Goal: Ask a question

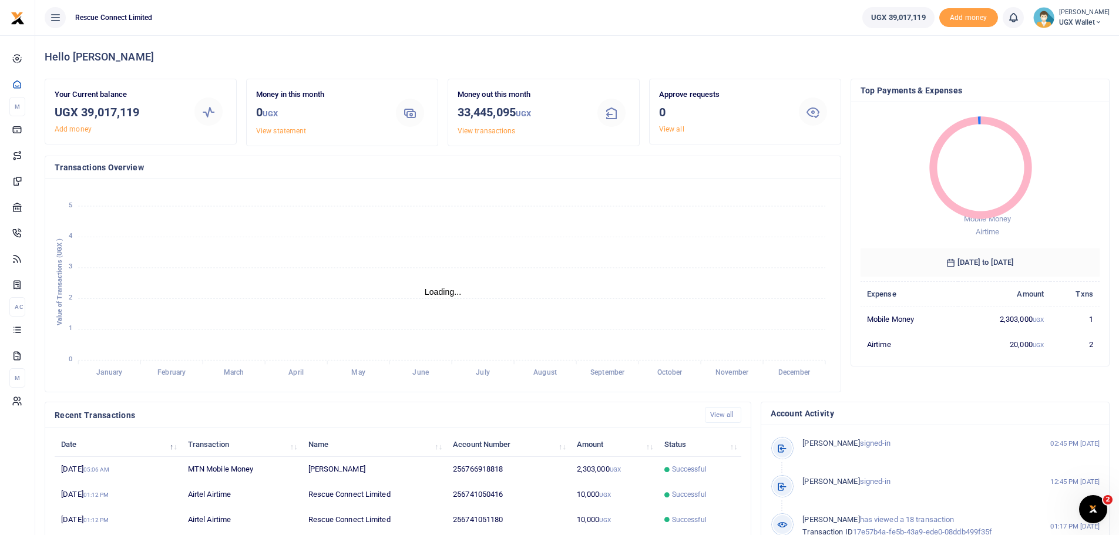
scroll to position [9, 9]
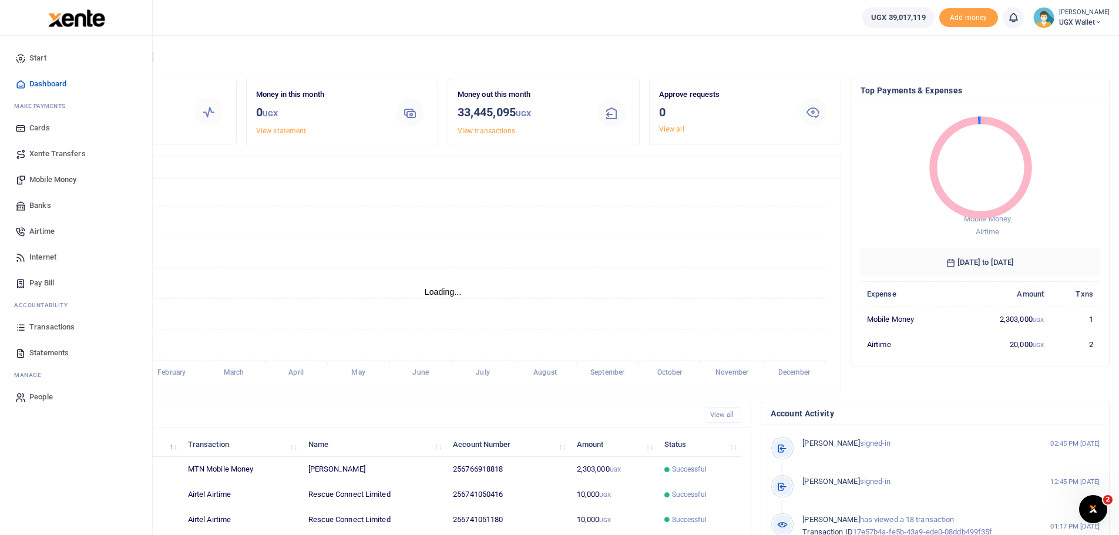
click at [53, 324] on span "Transactions" at bounding box center [51, 327] width 45 height 12
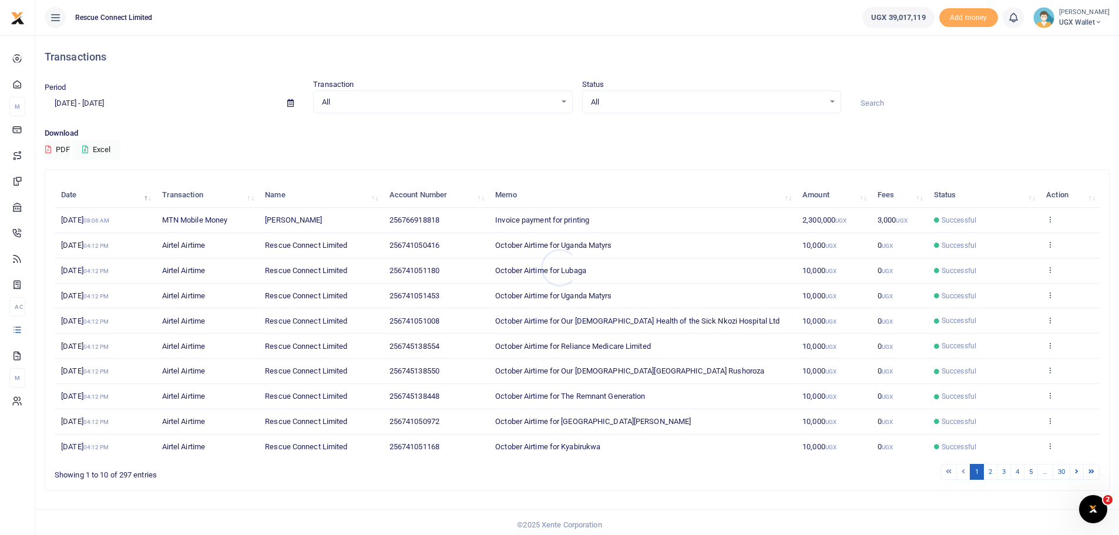
click at [293, 104] on div at bounding box center [559, 267] width 1119 height 535
click at [288, 98] on span at bounding box center [290, 103] width 26 height 20
click at [291, 102] on icon at bounding box center [290, 103] width 6 height 8
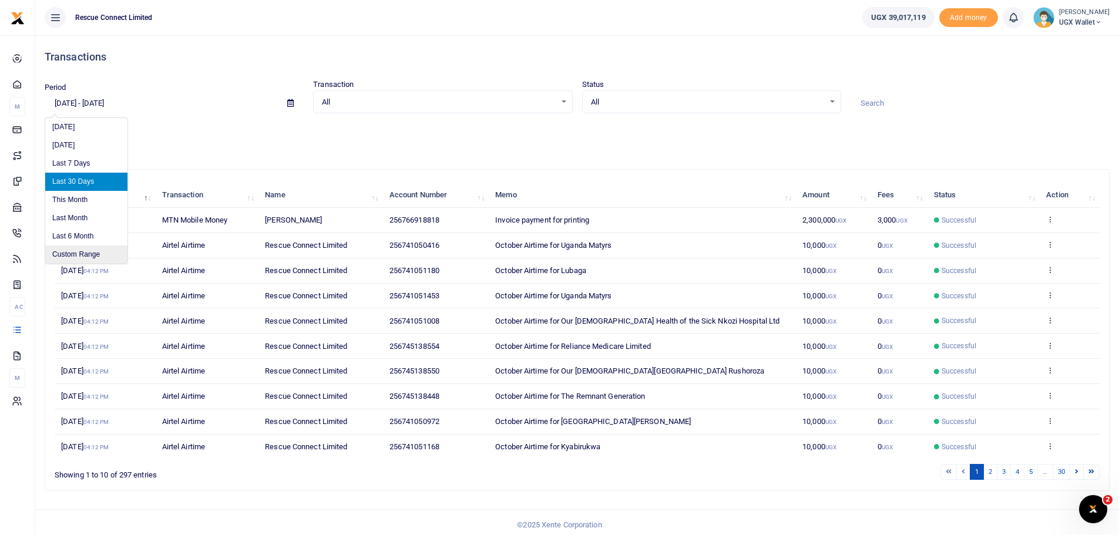
click at [80, 256] on li "Custom Range" at bounding box center [86, 255] width 82 height 18
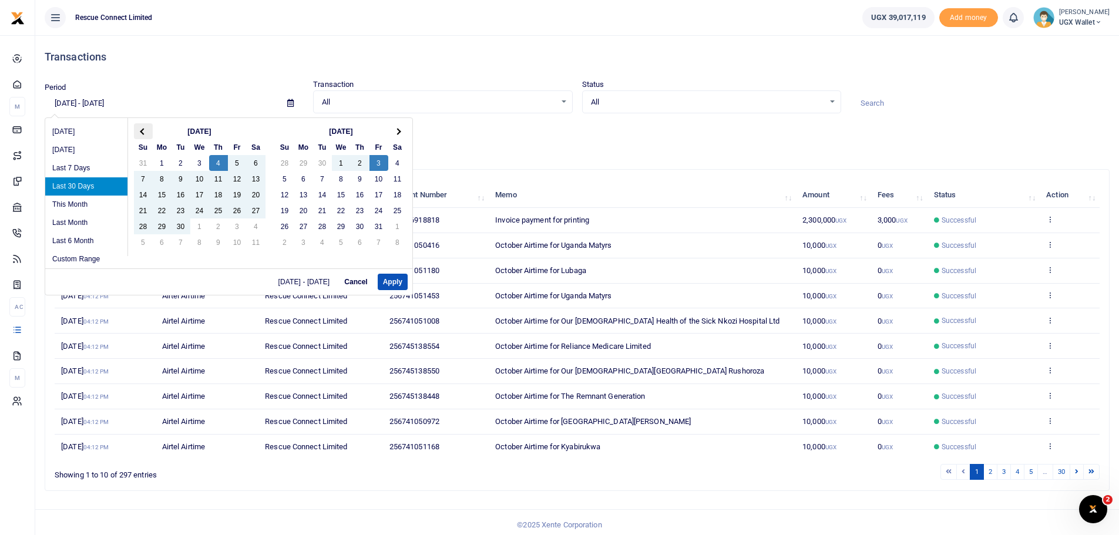
click at [143, 133] on span at bounding box center [143, 131] width 6 height 6
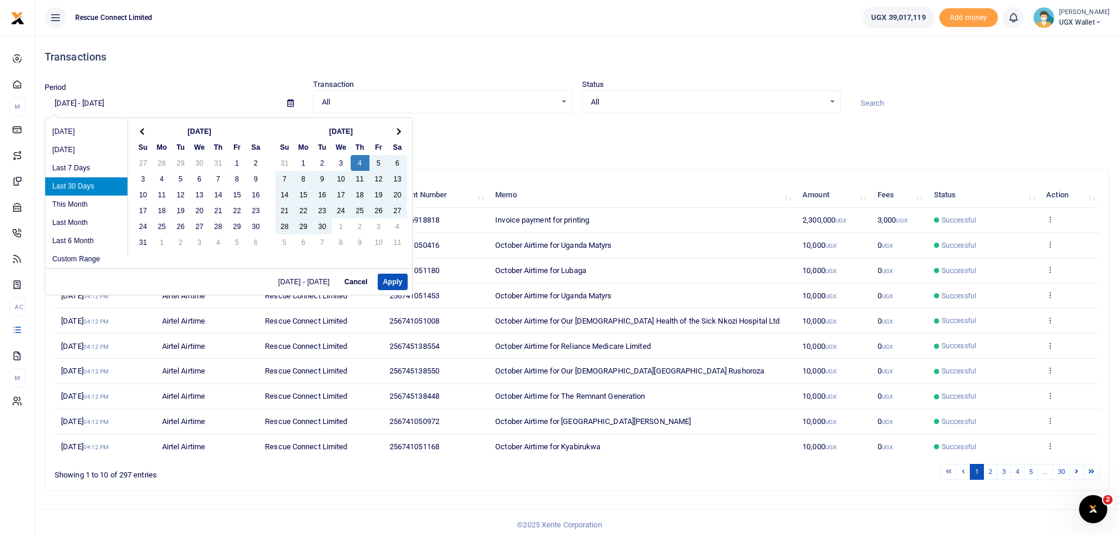
click at [143, 133] on span at bounding box center [143, 131] width 6 height 6
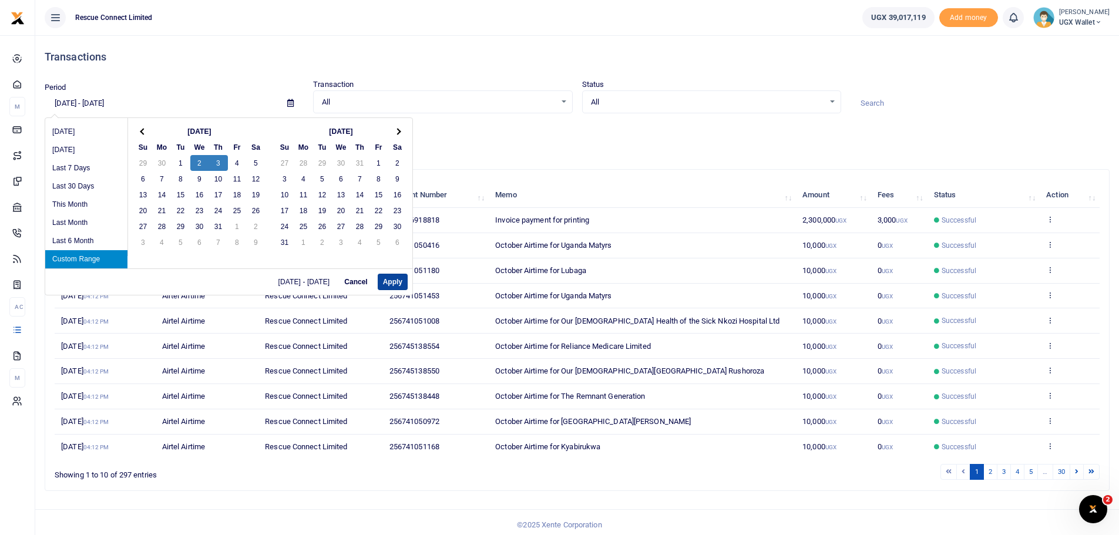
click at [391, 280] on button "Apply" at bounding box center [393, 282] width 30 height 16
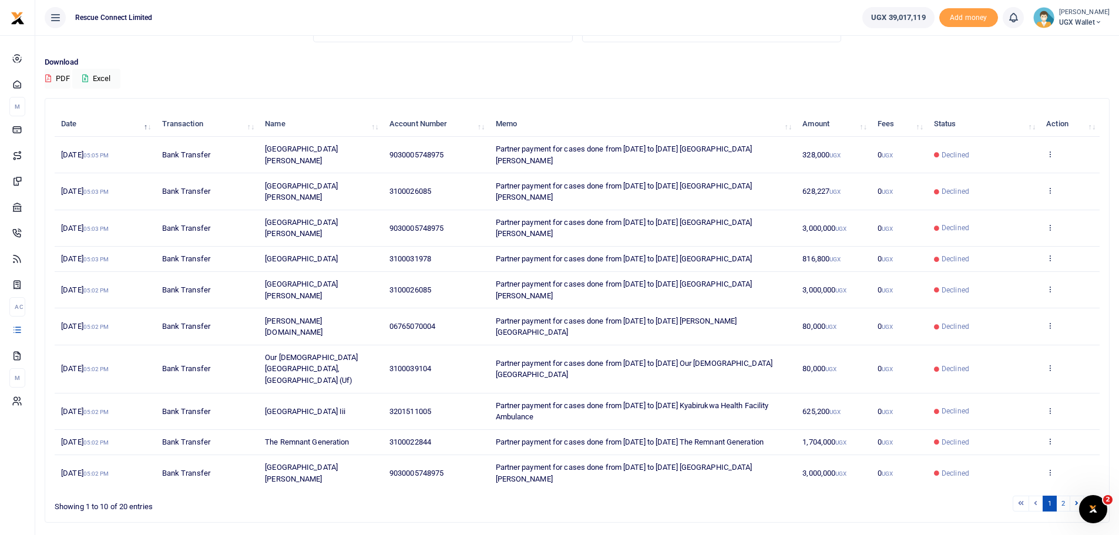
scroll to position [74, 0]
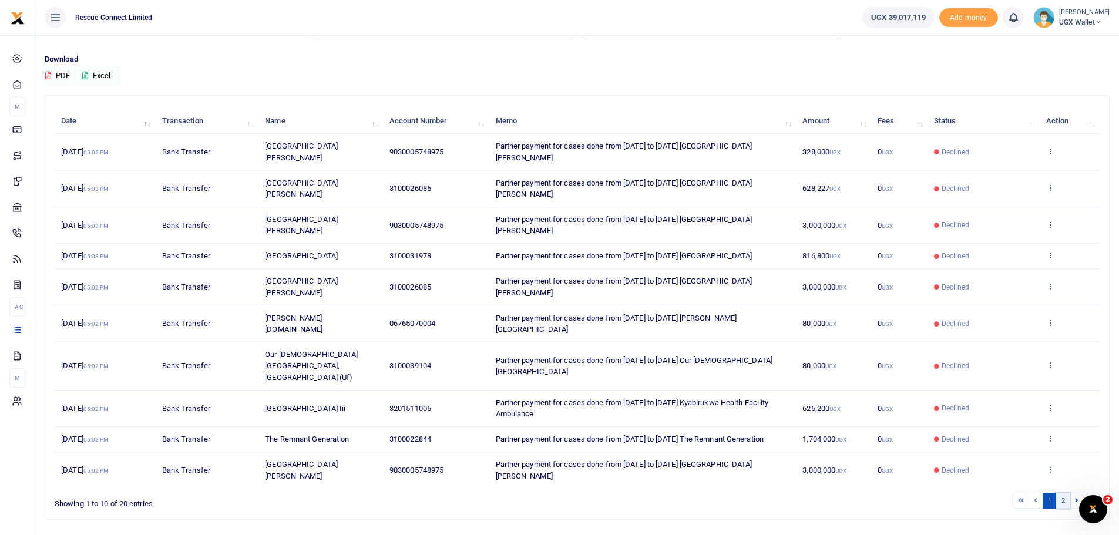
click at [1062, 493] on link "2" at bounding box center [1063, 501] width 14 height 16
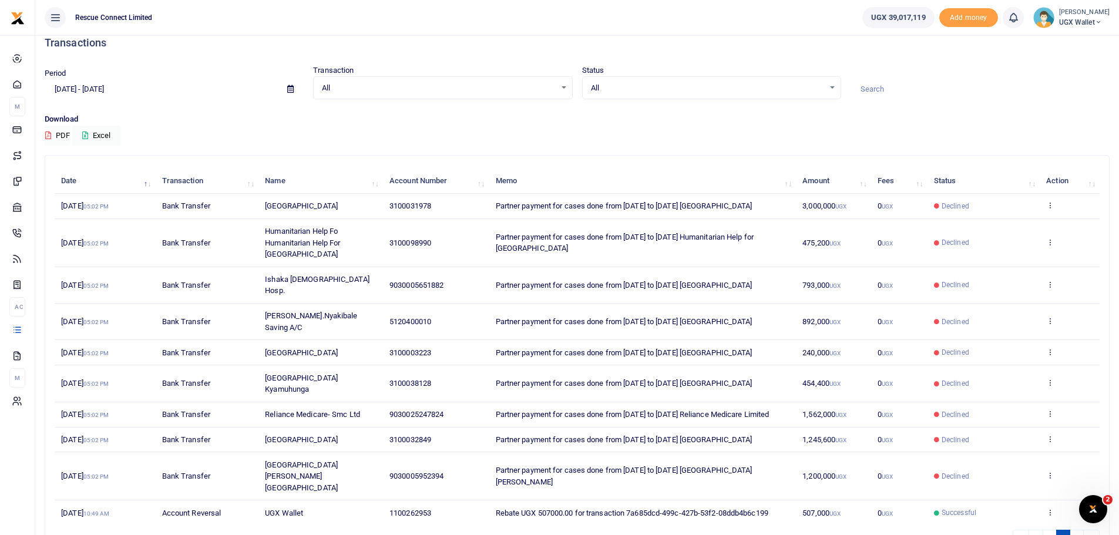
scroll to position [0, 0]
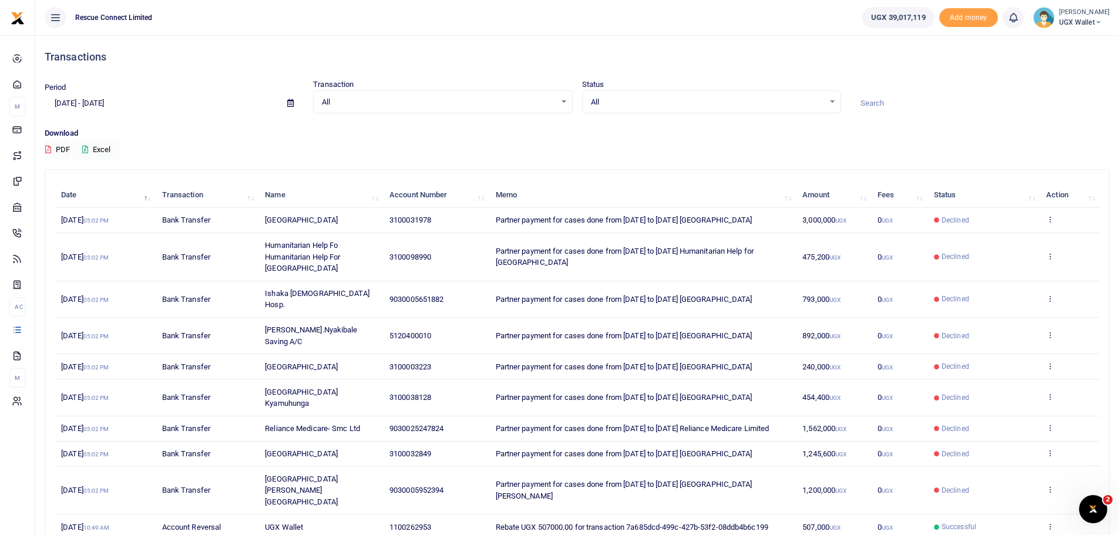
click at [285, 102] on span at bounding box center [290, 103] width 26 height 20
click at [290, 102] on icon at bounding box center [290, 103] width 6 height 8
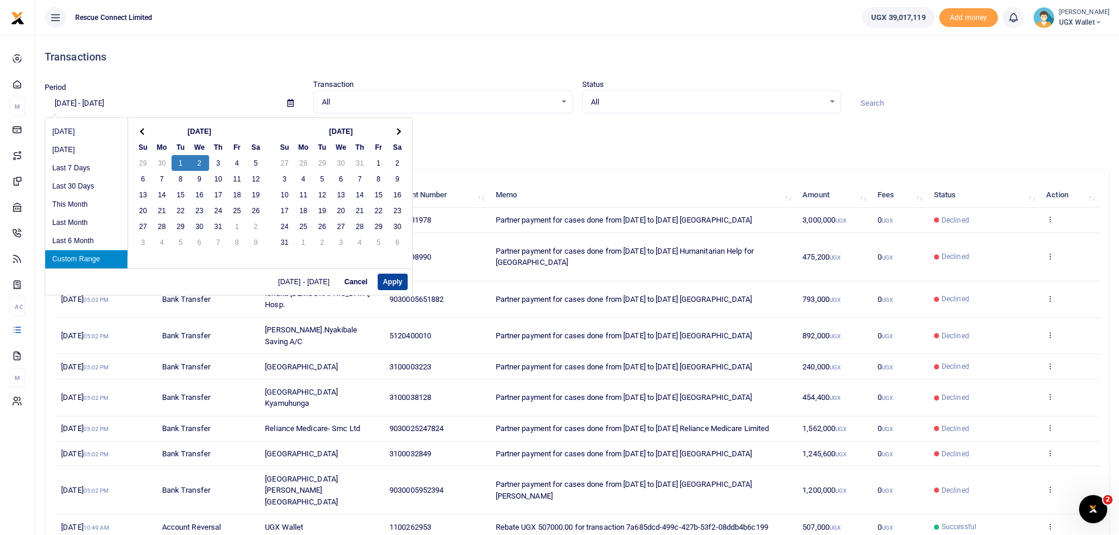
click at [392, 281] on button "Apply" at bounding box center [393, 282] width 30 height 16
type input "07/01/2025 - 07/02/2025"
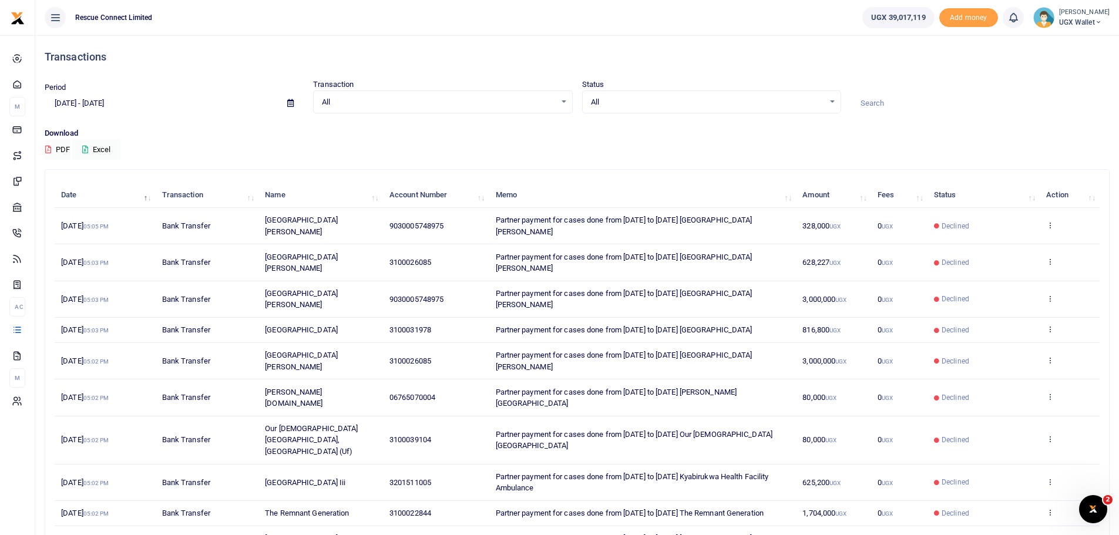
scroll to position [74, 0]
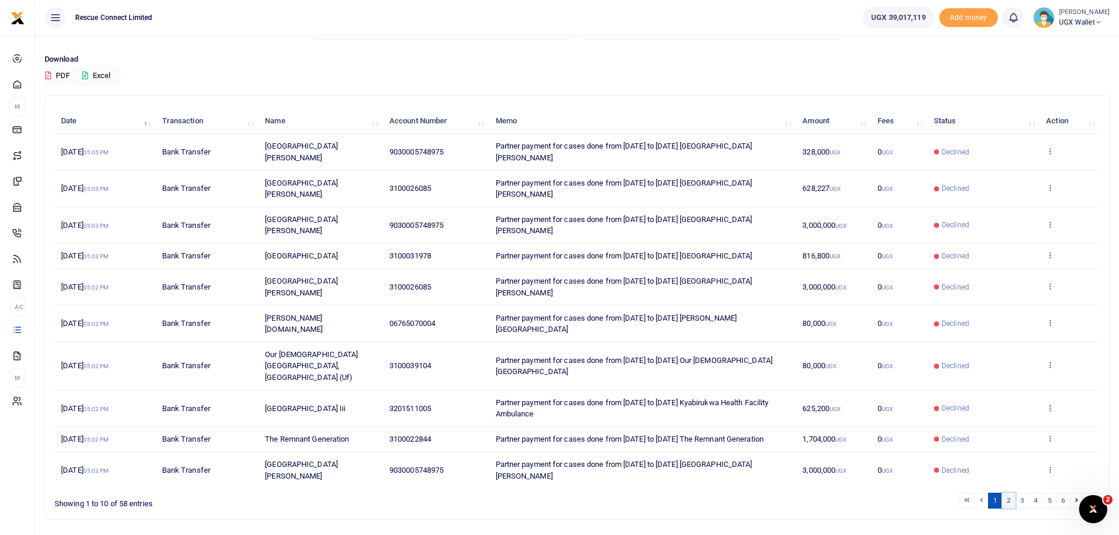
click at [1012, 493] on link "2" at bounding box center [1009, 501] width 14 height 16
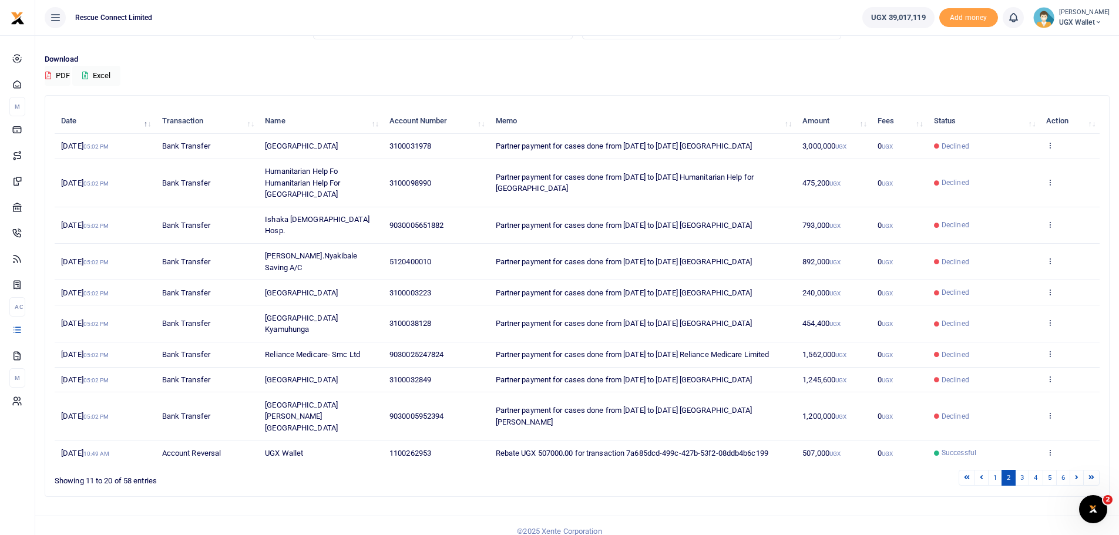
scroll to position [39, 0]
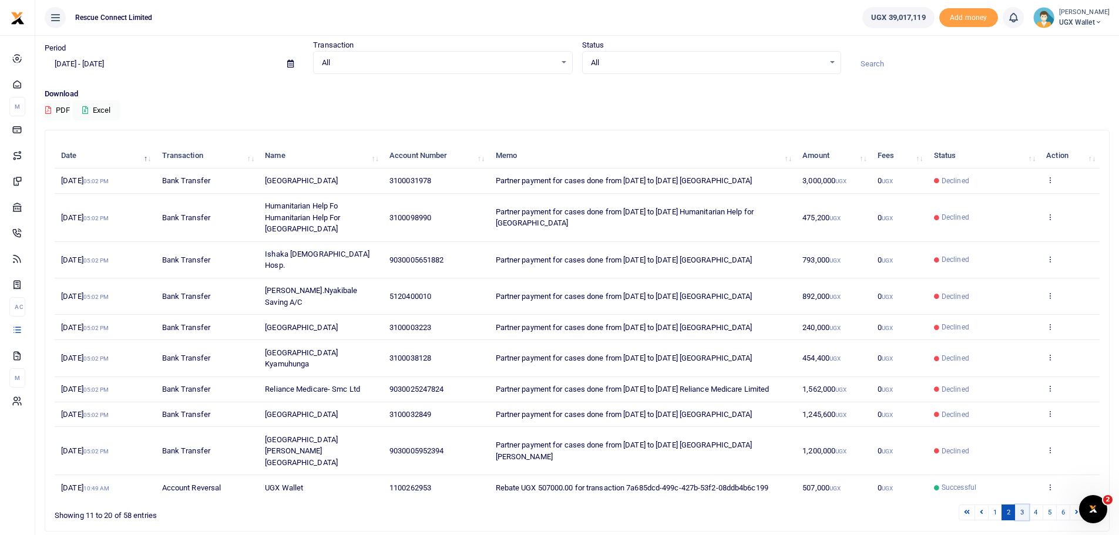
click at [1020, 505] on link "3" at bounding box center [1022, 513] width 14 height 16
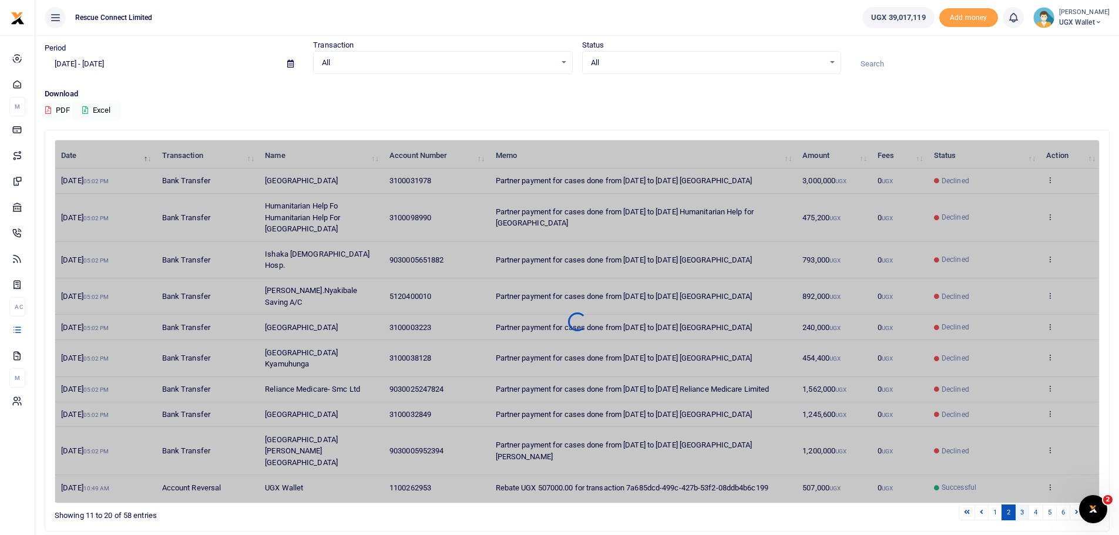
scroll to position [5, 0]
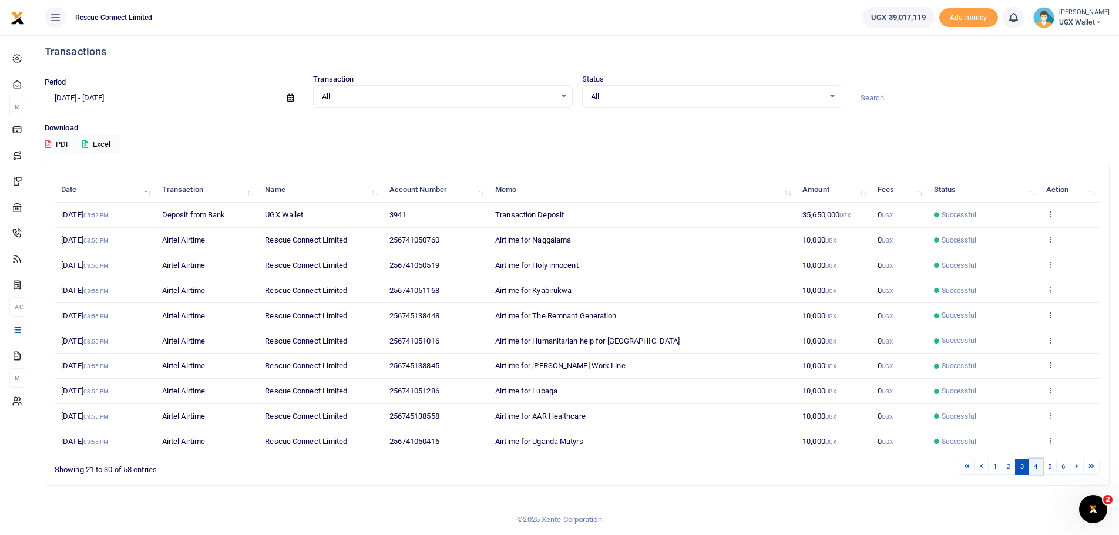
click at [1034, 467] on link "4" at bounding box center [1036, 467] width 14 height 16
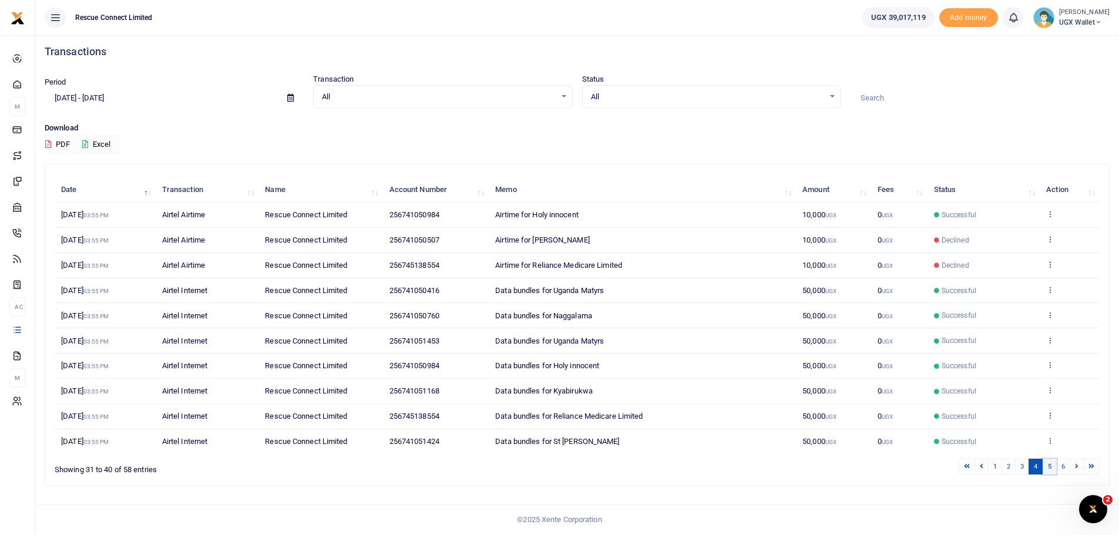
click at [1046, 465] on link "5" at bounding box center [1050, 467] width 14 height 16
click at [1063, 466] on link "6" at bounding box center [1063, 467] width 14 height 16
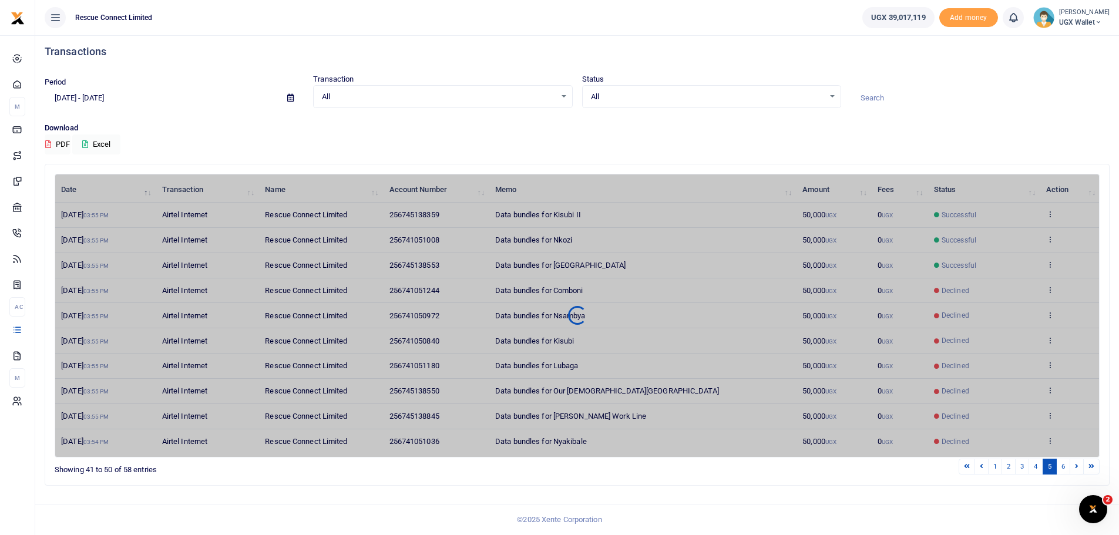
scroll to position [0, 0]
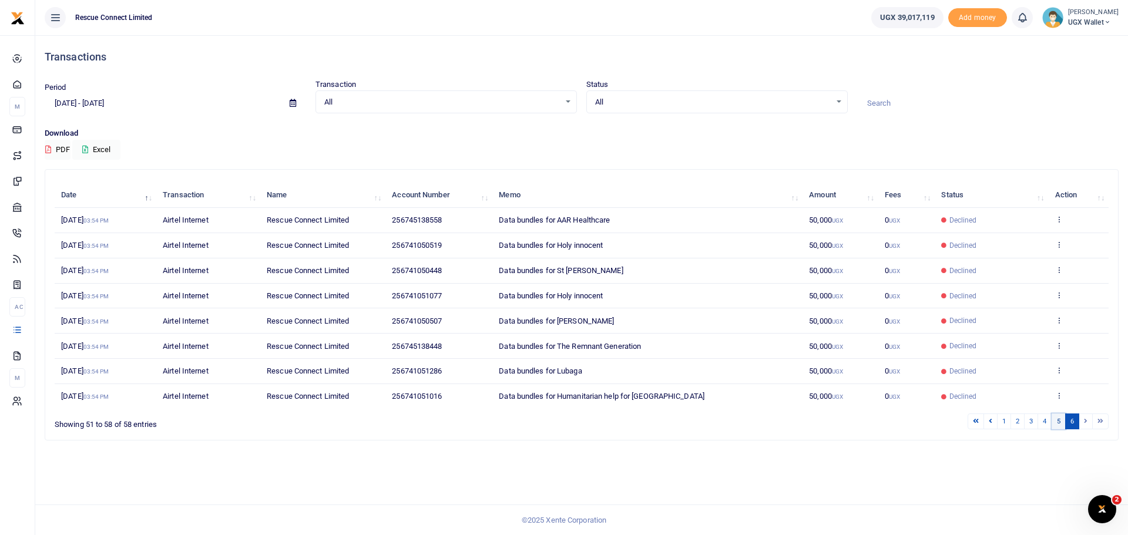
click at [1061, 424] on link "5" at bounding box center [1058, 422] width 14 height 16
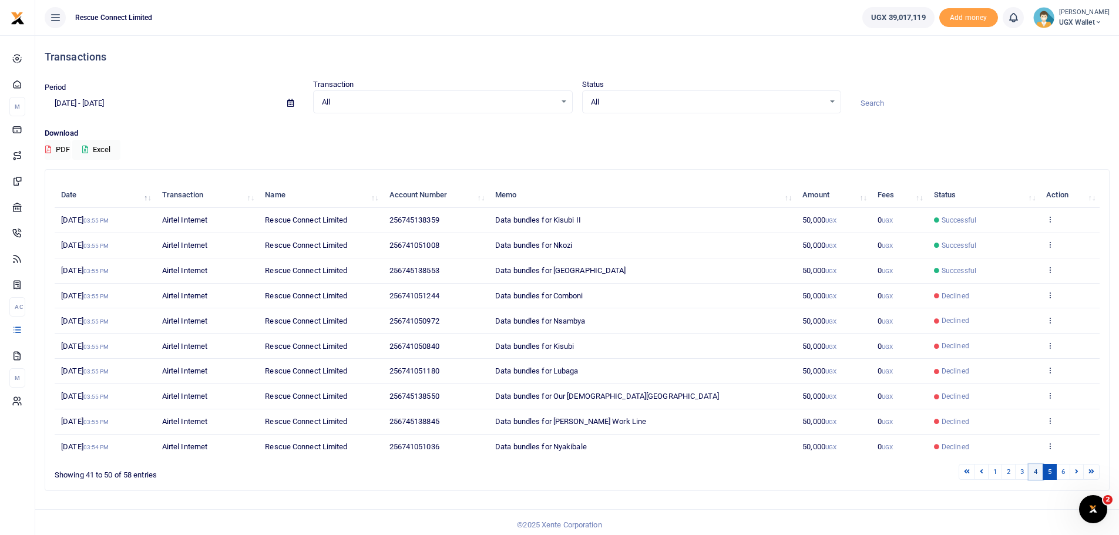
click at [1037, 472] on link "4" at bounding box center [1036, 472] width 14 height 16
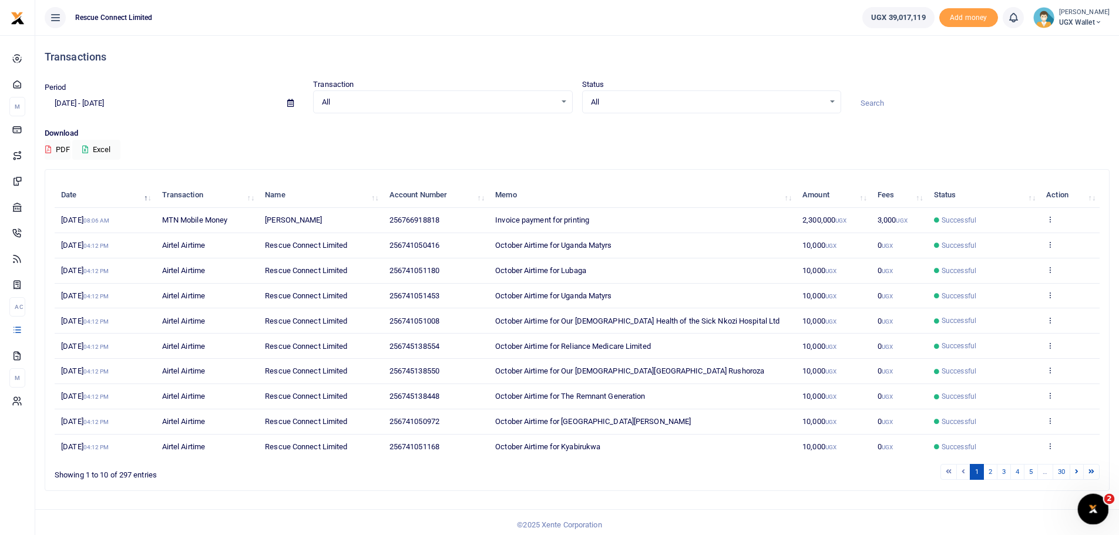
click at [1093, 505] on icon "Open Intercom Messenger" at bounding box center [1091, 507] width 19 height 19
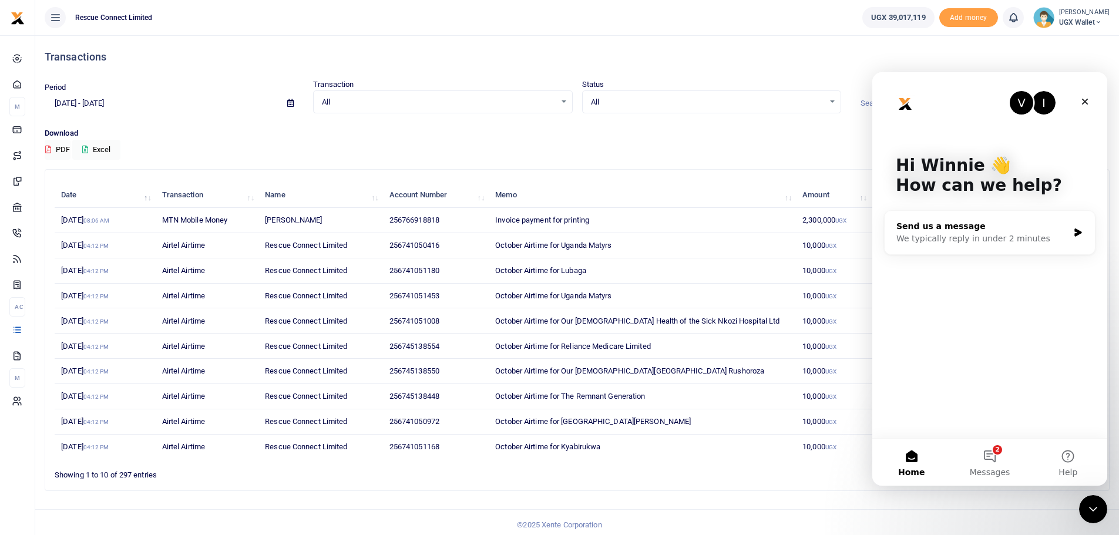
click at [966, 233] on div "We typically reply in under 2 minutes" at bounding box center [982, 239] width 172 height 12
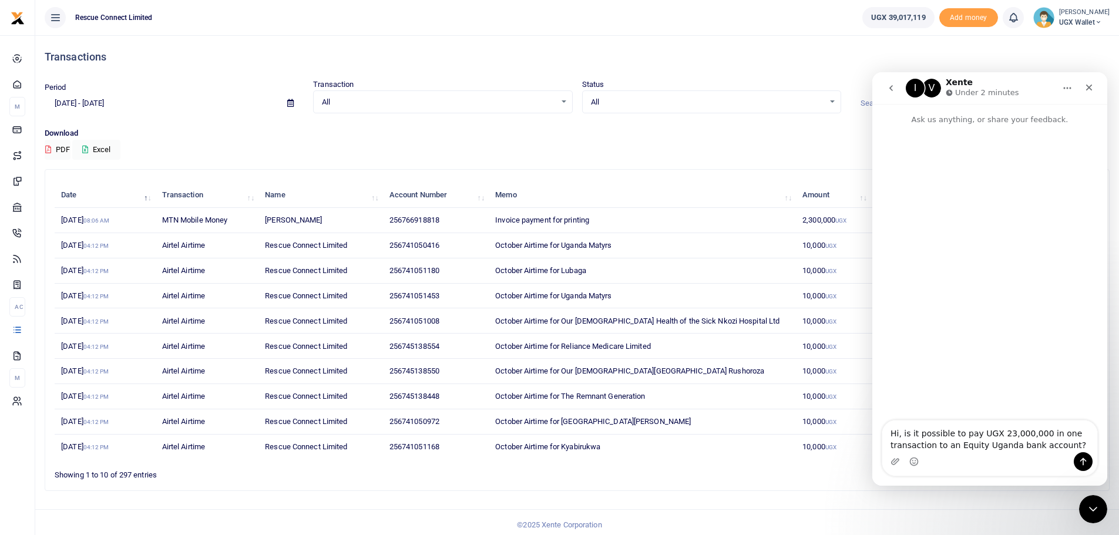
click at [1031, 433] on textarea "Hi, is it possible to pay UGX 23,000,000 in one transaction to an Equity Uganda…" at bounding box center [989, 437] width 215 height 32
type textarea "Hi, is it possible to pay UGX 23,000,000 from Xente in one transaction to an Eq…"
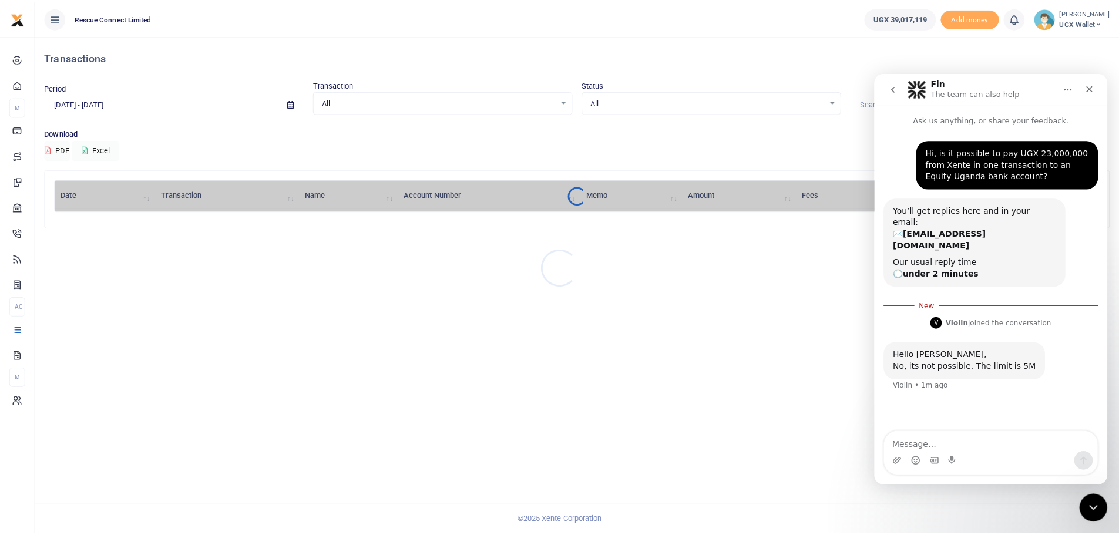
scroll to position [2, 0]
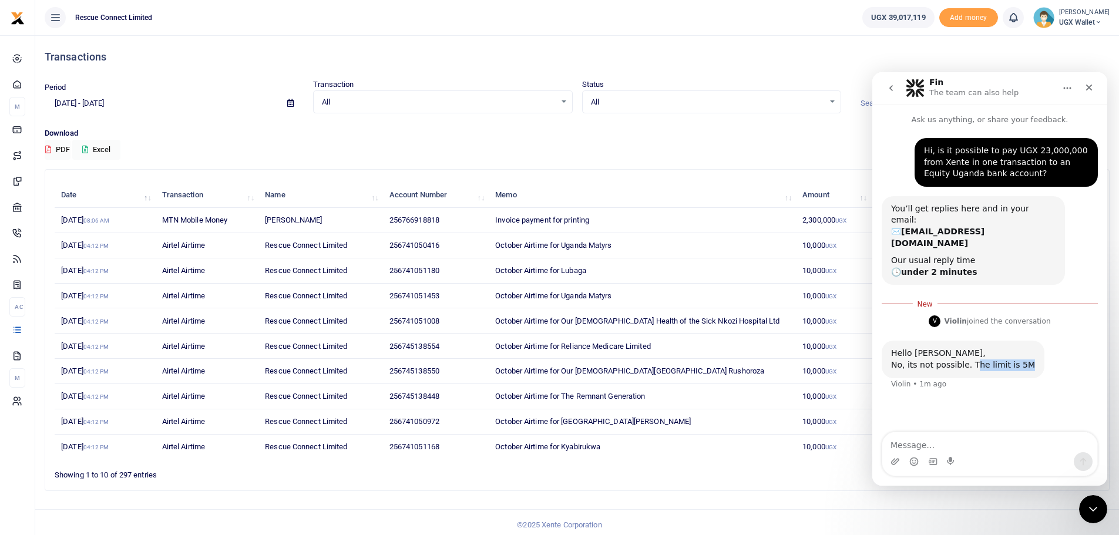
drag, startPoint x: 1018, startPoint y: 342, endPoint x: 967, endPoint y: 347, distance: 50.7
click at [967, 359] on div "No, its not possible. The limit is 5M" at bounding box center [963, 365] width 144 height 12
click at [968, 359] on div "No, its not possible. The limit is 5M" at bounding box center [963, 365] width 144 height 12
drag, startPoint x: 965, startPoint y: 342, endPoint x: 1019, endPoint y: 340, distance: 54.1
click at [1019, 341] on div "Hello [PERSON_NAME], No, its not possible. The limit is 5M Violin • 1m ago" at bounding box center [963, 359] width 163 height 37
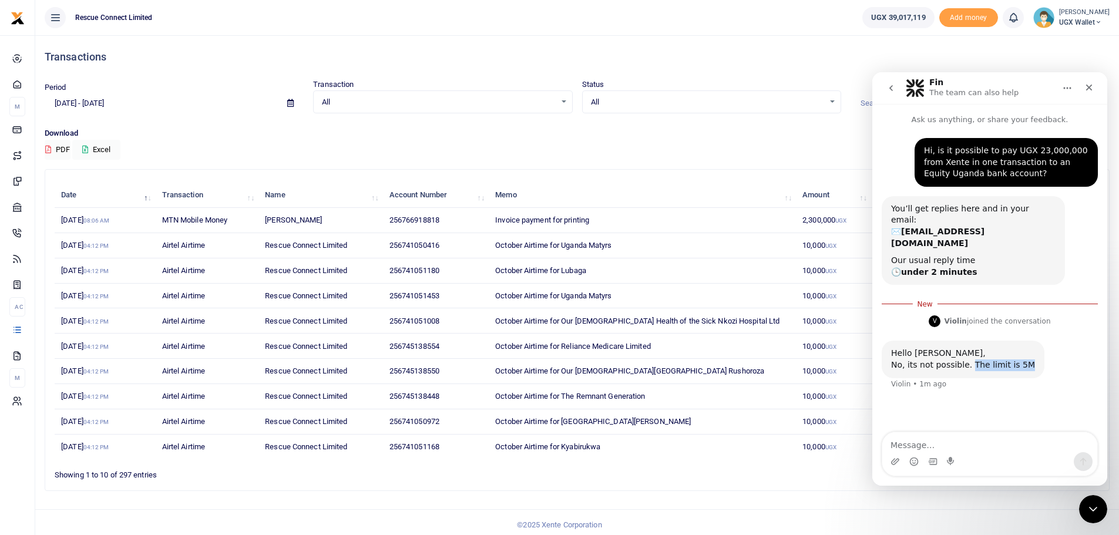
copy div "The limit is 5M"
